Goal: Task Accomplishment & Management: Use online tool/utility

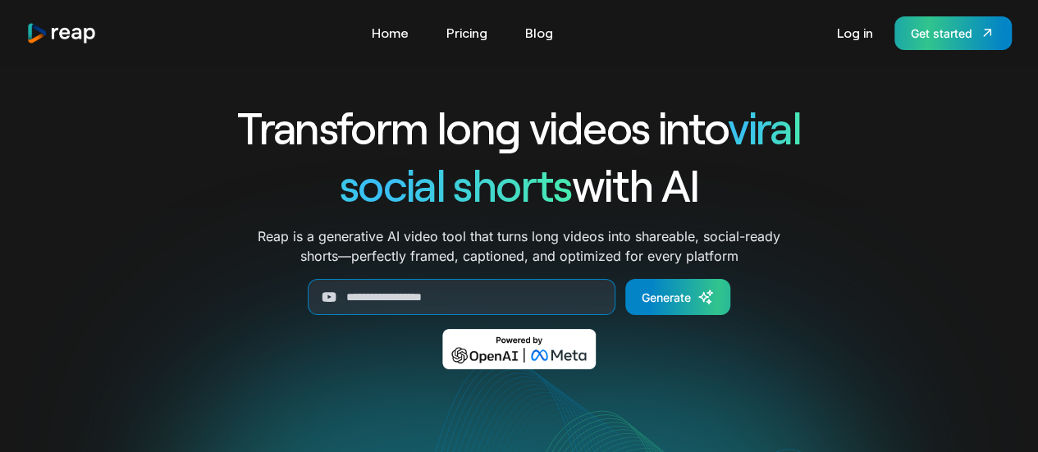
click at [943, 37] on div "Get started" at bounding box center [942, 33] width 62 height 17
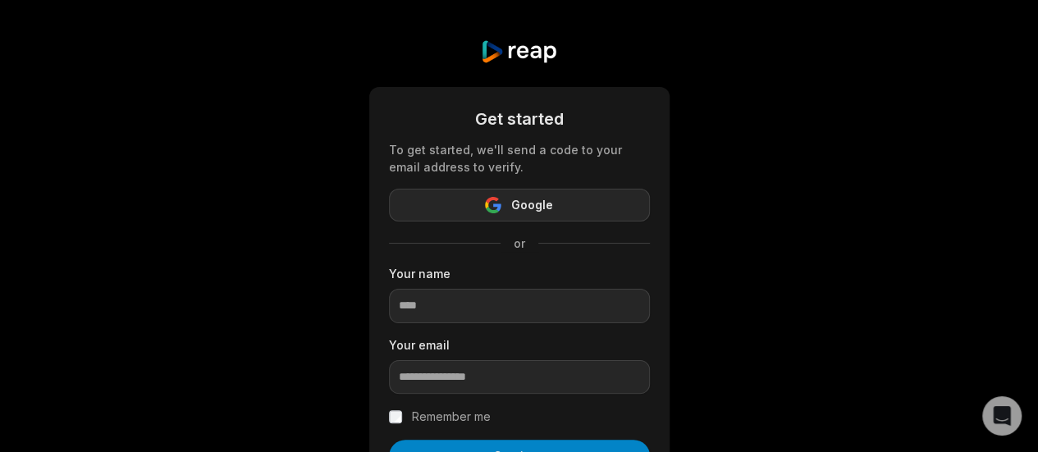
click at [529, 205] on span "Google" at bounding box center [532, 205] width 42 height 20
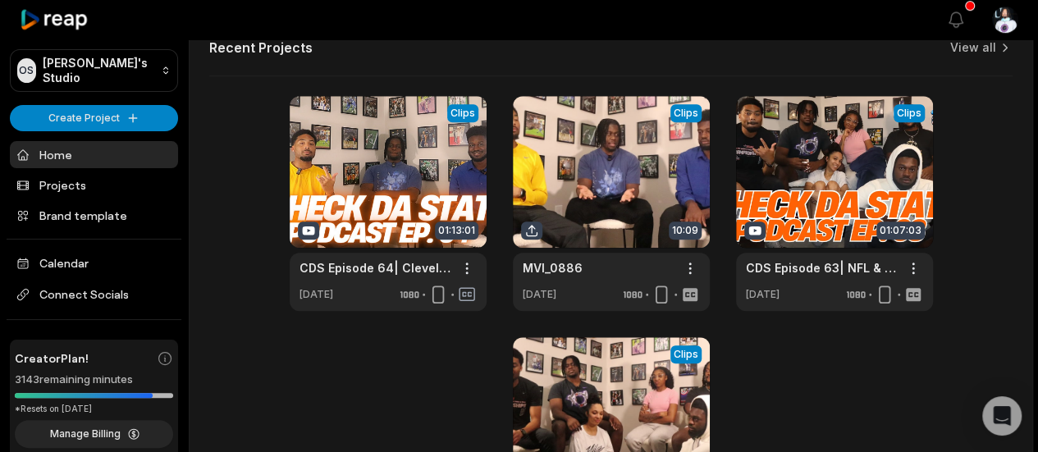
scroll to position [610, 0]
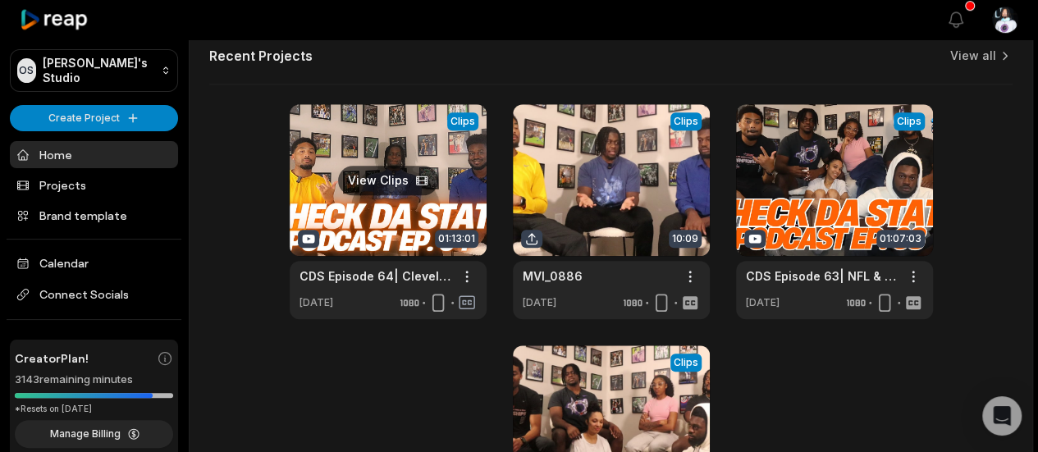
click at [385, 211] on link at bounding box center [388, 211] width 197 height 215
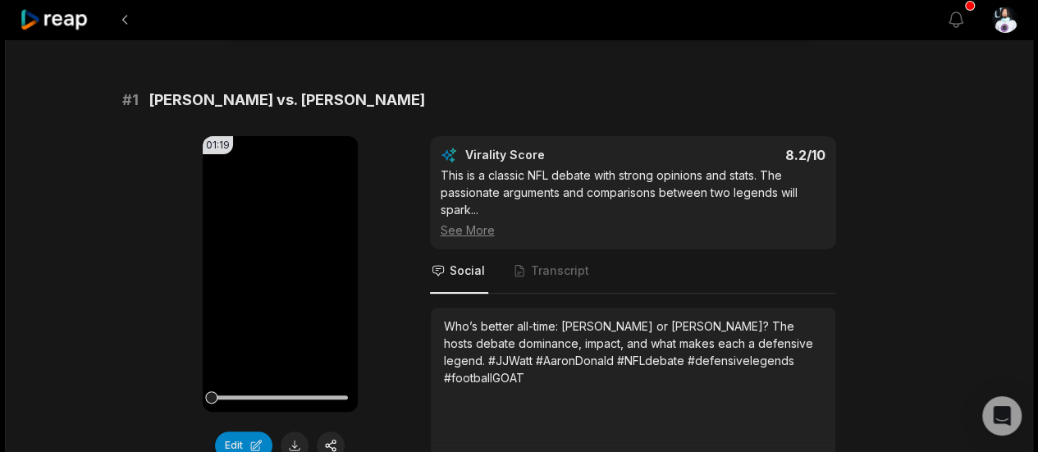
scroll to position [140, 0]
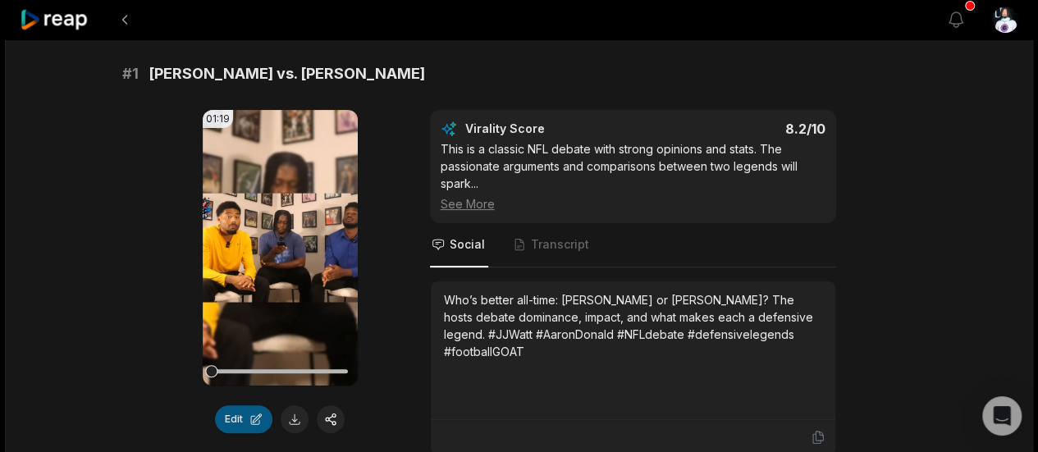
click at [243, 421] on button "Edit" at bounding box center [243, 419] width 57 height 28
click at [234, 409] on button "Edit" at bounding box center [243, 419] width 57 height 28
